Goal: Check status: Check status

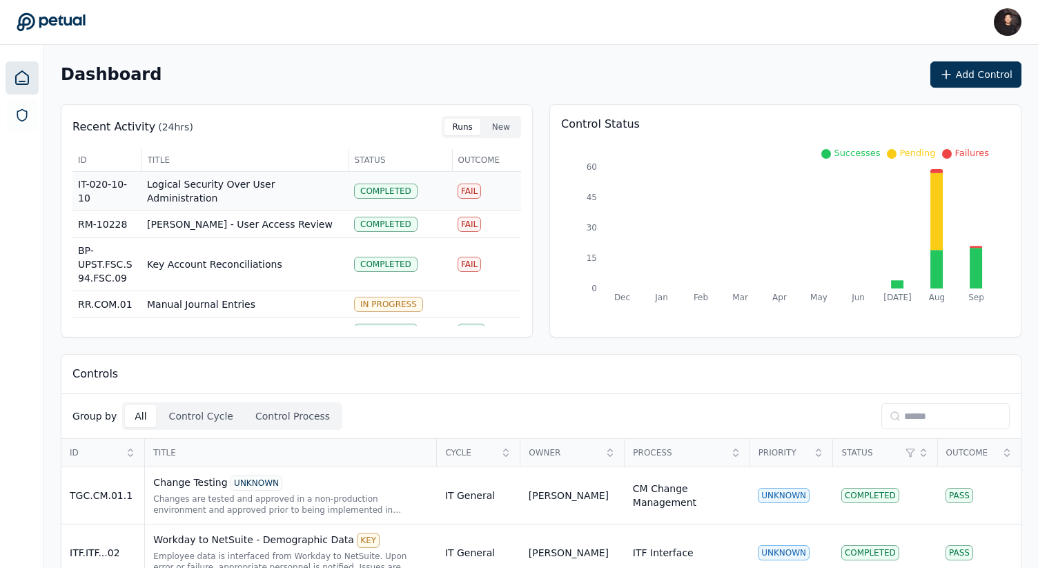
click at [257, 185] on td "Logical Security Over User Administration" at bounding box center [244, 191] width 207 height 39
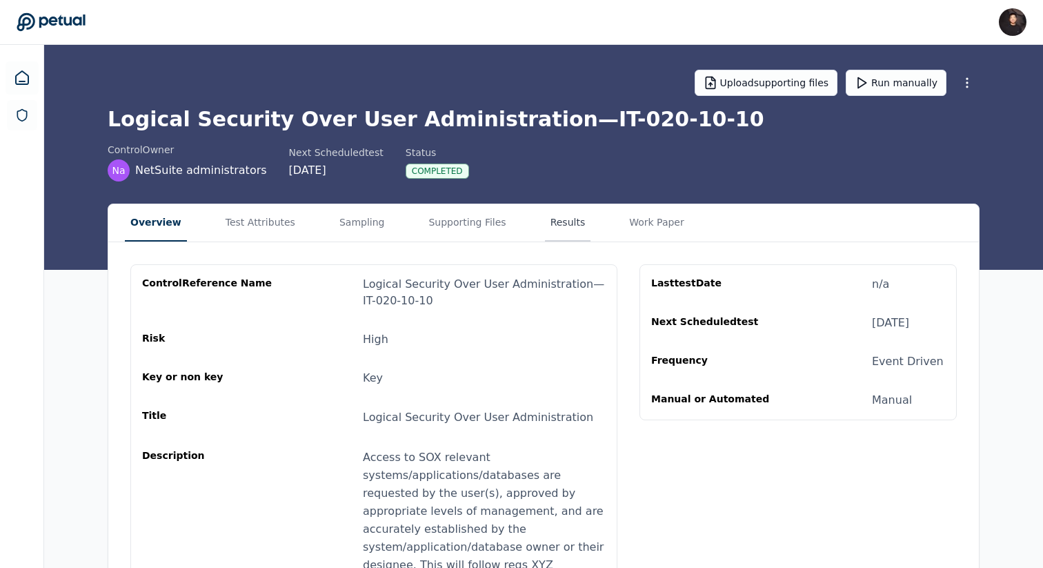
click at [563, 147] on main "Upload supporting files Run manually Logical Security Over User Administration …" at bounding box center [543, 481] width 999 height 873
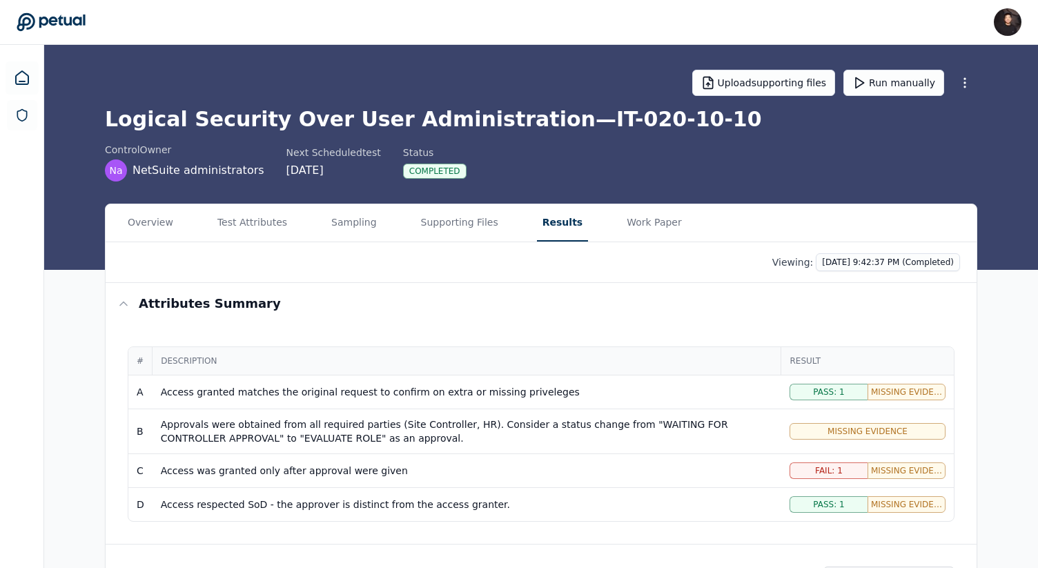
click at [849, 251] on div "Viewing: [DATE] 9:42:37 PM (Completed)" at bounding box center [541, 262] width 871 height 41
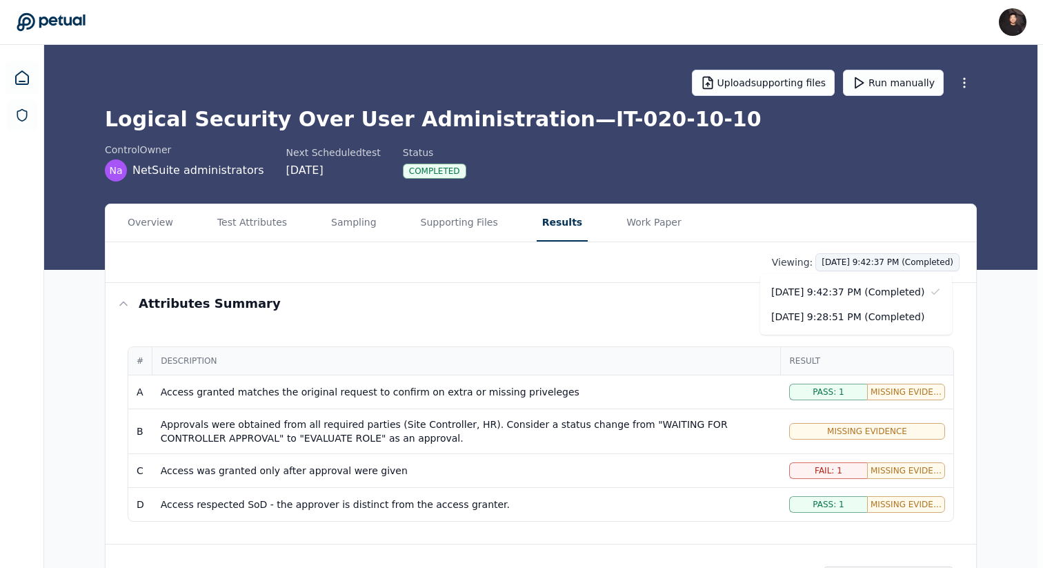
click at [844, 257] on html "[PERSON_NAME] [PERSON_NAME][EMAIL_ADDRESS] Sign out Upload supporting files Run…" at bounding box center [521, 372] width 1043 height 745
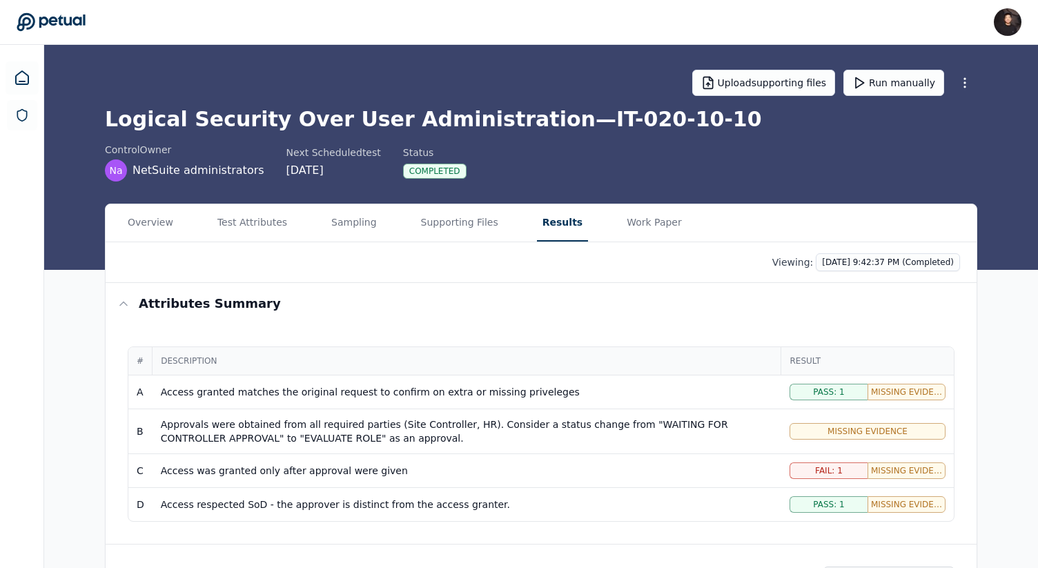
click at [722, 263] on html "[PERSON_NAME] [PERSON_NAME][EMAIL_ADDRESS] Sign out Upload supporting files Run…" at bounding box center [519, 372] width 1038 height 745
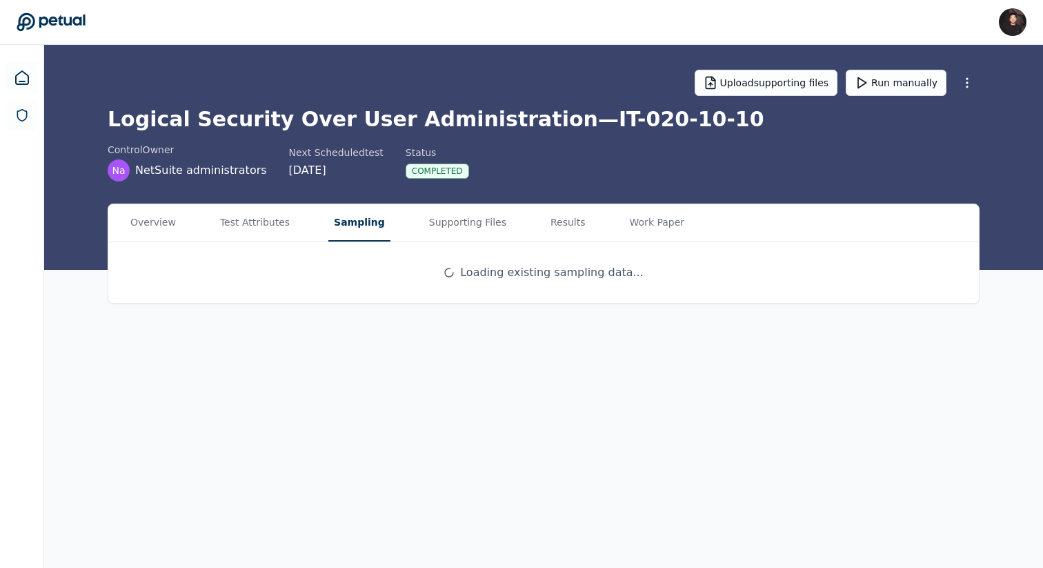
click at [337, 224] on button "Sampling" at bounding box center [359, 222] width 62 height 37
